Goal: Information Seeking & Learning: Learn about a topic

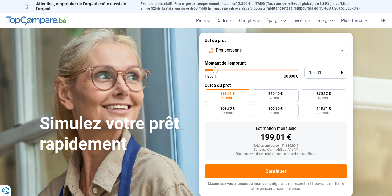
type input "31 000"
type input "31000"
type input "73 750"
type input "73750"
type input "78 750"
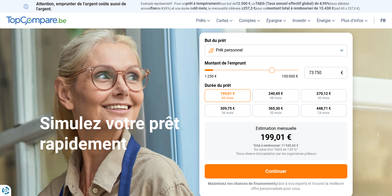
type input "78750"
type input "81 750"
type input "81750"
type input "85 250"
type input "85250"
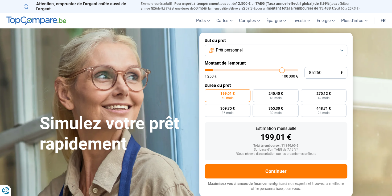
type input "87 250"
type input "87250"
type input "90 000"
type input "90000"
type input "92 000"
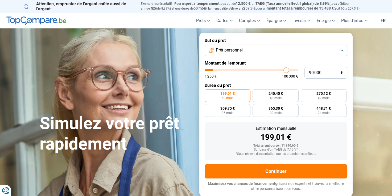
type input "92000"
type input "93 000"
type input "93000"
type input "93 500"
type input "93500"
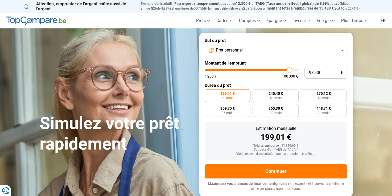
type input "93 750"
type input "93750"
type input "94 000"
type input "94000"
type input "94 250"
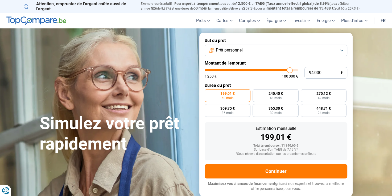
type input "94250"
type input "95 000"
type input "95000"
type input "95 500"
type input "95500"
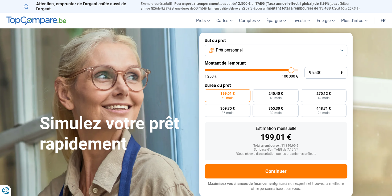
type input "96 500"
type input "96500"
type input "97 000"
type input "97000"
type input "97 750"
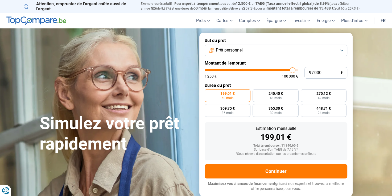
type input "97750"
type input "98 000"
type input "98000"
type input "98 250"
type input "98250"
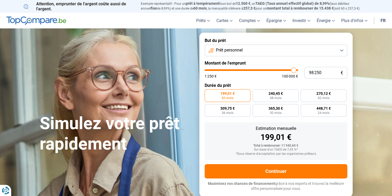
type input "100 000"
type input "100000"
click at [298, 71] on input "range" at bounding box center [251, 70] width 93 height 2
radio input "false"
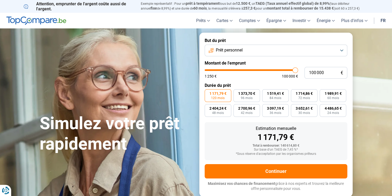
type input "99 750"
type input "99750"
type input "99 500"
type input "99500"
type input "99 250"
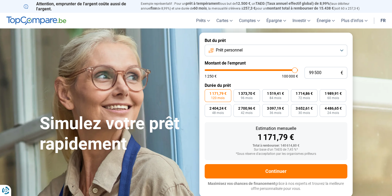
type input "99250"
type input "99 000"
type input "99000"
type input "98 750"
type input "98750"
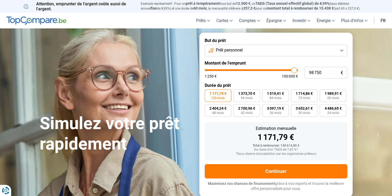
type input "98 500"
type input "98500"
type input "98 250"
type input "98250"
type input "98 000"
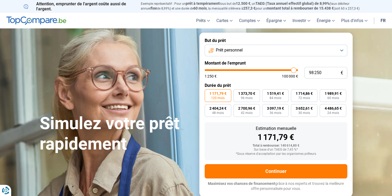
type input "98000"
type input "97 750"
type input "97750"
type input "97 500"
type input "97500"
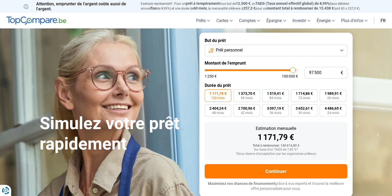
type input "97 250"
type input "97250"
type input "97 000"
type input "97000"
type input "96 750"
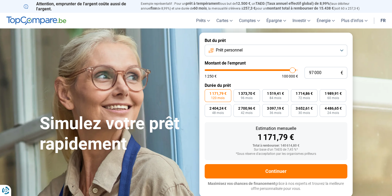
type input "96750"
type input "96 500"
type input "96500"
type input "96 000"
type input "96000"
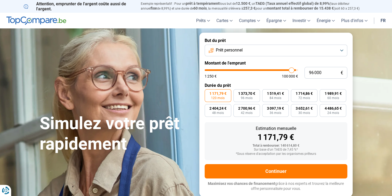
type input "95 500"
type input "95500"
type input "95 250"
type input "95250"
type input "94 750"
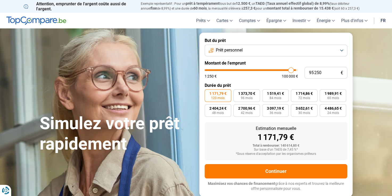
type input "94750"
type input "94 250"
type input "94250"
type input "94 000"
type input "94000"
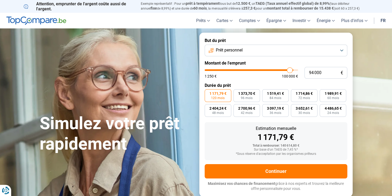
type input "93 750"
type input "93750"
type input "93 500"
type input "93500"
type input "93 000"
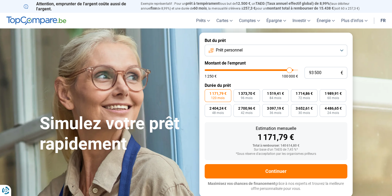
type input "93000"
type input "92 750"
type input "92750"
type input "92 500"
type input "92500"
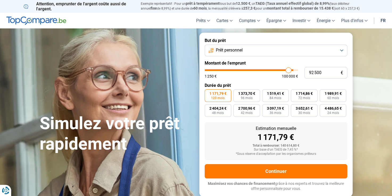
type input "92 250"
type input "92250"
type input "91 750"
type input "91750"
type input "91 500"
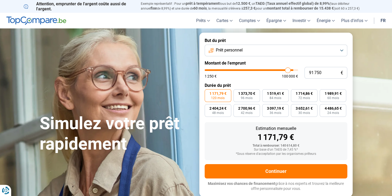
type input "91500"
type input "91 250"
type input "91250"
type input "91 000"
type input "91000"
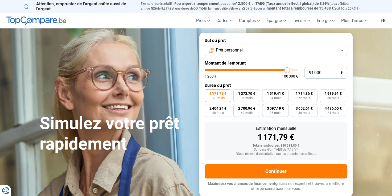
type input "90 750"
type input "90750"
type input "90 500"
type input "90500"
type input "90 250"
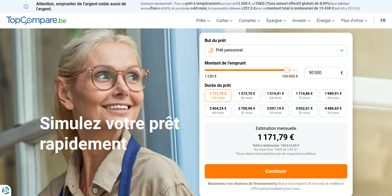
type input "90250"
type input "90 000"
drag, startPoint x: 296, startPoint y: 70, endPoint x: 286, endPoint y: 72, distance: 10.3
type input "90000"
click at [286, 71] on input "range" at bounding box center [251, 70] width 93 height 2
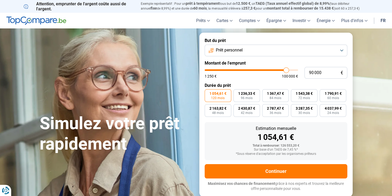
type input "89 750"
type input "89750"
type input "89 500"
type input "89500"
type input "89 250"
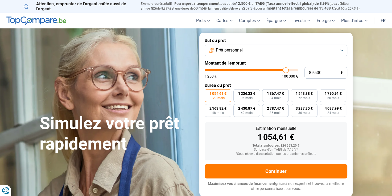
type input "89250"
type input "89 000"
type input "89000"
type input "88 750"
type input "88750"
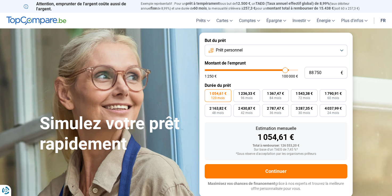
type input "88 000"
type input "88000"
type input "87 500"
type input "87500"
type input "87 250"
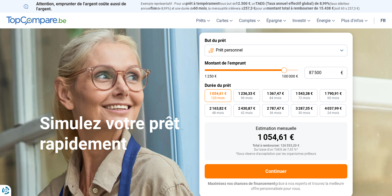
type input "87250"
type input "86 500"
type input "86500"
type input "85 750"
type input "85750"
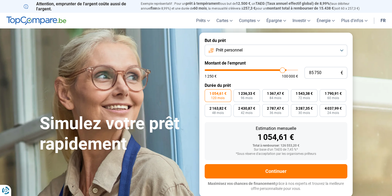
type input "85 250"
type input "85250"
type input "84 500"
type input "84500"
type input "84 000"
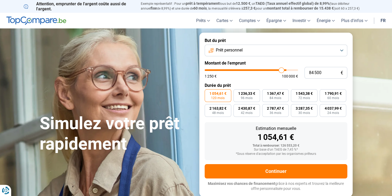
type input "84000"
type input "83 250"
type input "83250"
type input "82 500"
type input "82500"
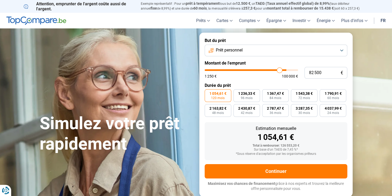
type input "82 000"
type input "82000"
type input "81 750"
type input "81750"
type input "81 250"
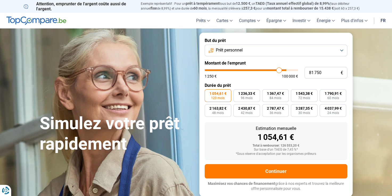
type input "81250"
type input "80 750"
type input "80750"
type input "80 500"
type input "80500"
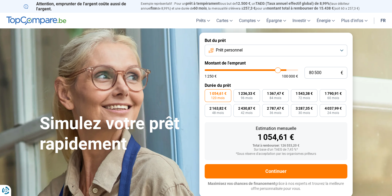
type input "80 000"
type input "80000"
type input "79 250"
type input "79250"
type input "79 000"
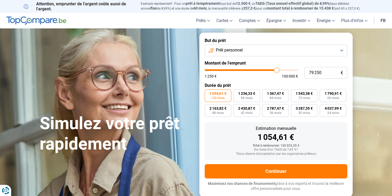
type input "79000"
type input "78 750"
type input "78750"
type input "78 250"
type input "78250"
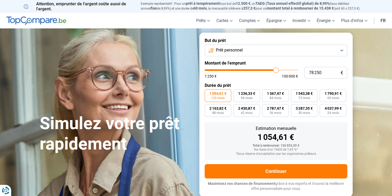
type input "77 750"
type input "77750"
type input "77 250"
type input "77250"
type input "77 000"
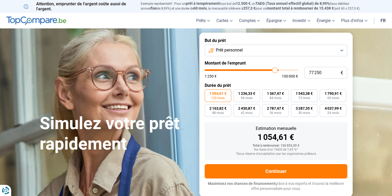
type input "77000"
type input "76 500"
type input "76500"
type input "76 000"
type input "76000"
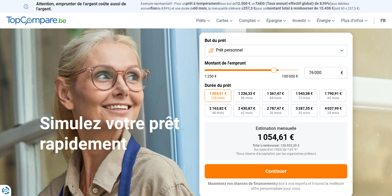
type input "75 750"
type input "75750"
type input "75 500"
type input "75500"
type input "75 000"
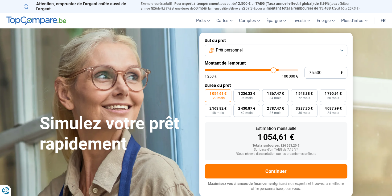
type input "75000"
type input "74 750"
type input "74750"
type input "74 000"
type input "74000"
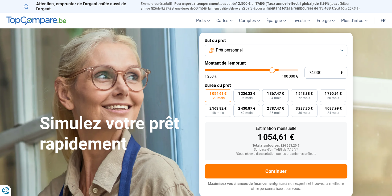
type input "73 750"
type input "73750"
type input "73 500"
type input "73500"
type input "73 000"
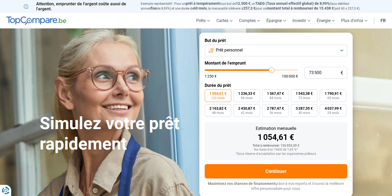
type input "73000"
type input "72 250"
type input "72250"
type input "72 000"
type input "72000"
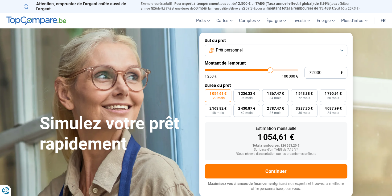
type input "71 750"
type input "71750"
type input "71 500"
drag, startPoint x: 286, startPoint y: 72, endPoint x: 269, endPoint y: 76, distance: 16.9
type input "71500"
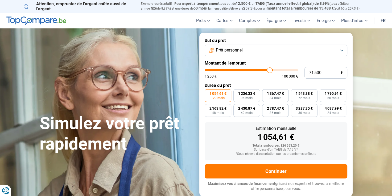
click at [269, 71] on input "range" at bounding box center [251, 70] width 93 height 2
drag, startPoint x: 270, startPoint y: 76, endPoint x: 268, endPoint y: 73, distance: 3.9
click at [268, 73] on div "1 250 € 100 000 €" at bounding box center [251, 73] width 93 height 9
